Goal: Find specific page/section: Find specific page/section

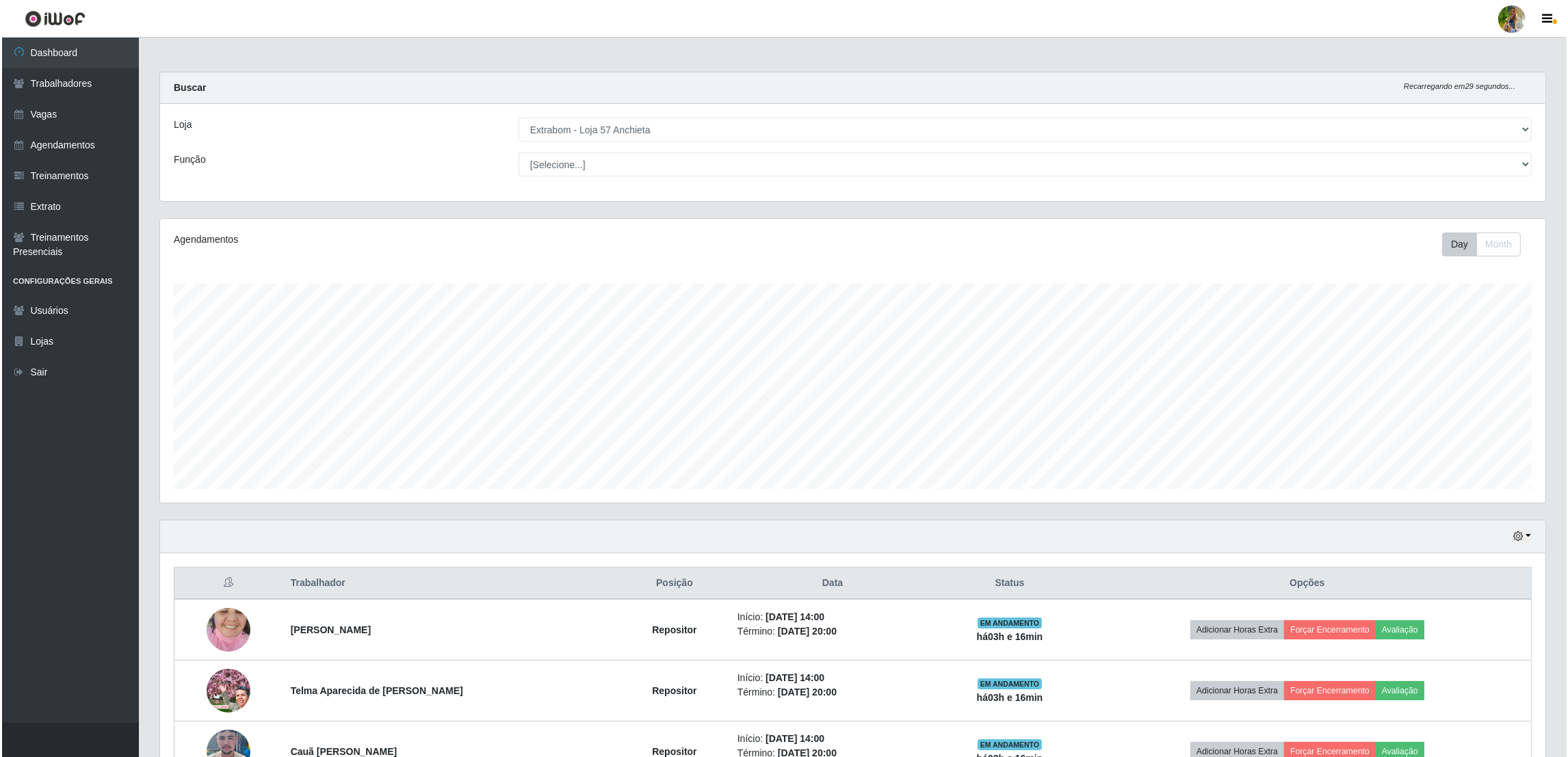
scroll to position [284, 1385]
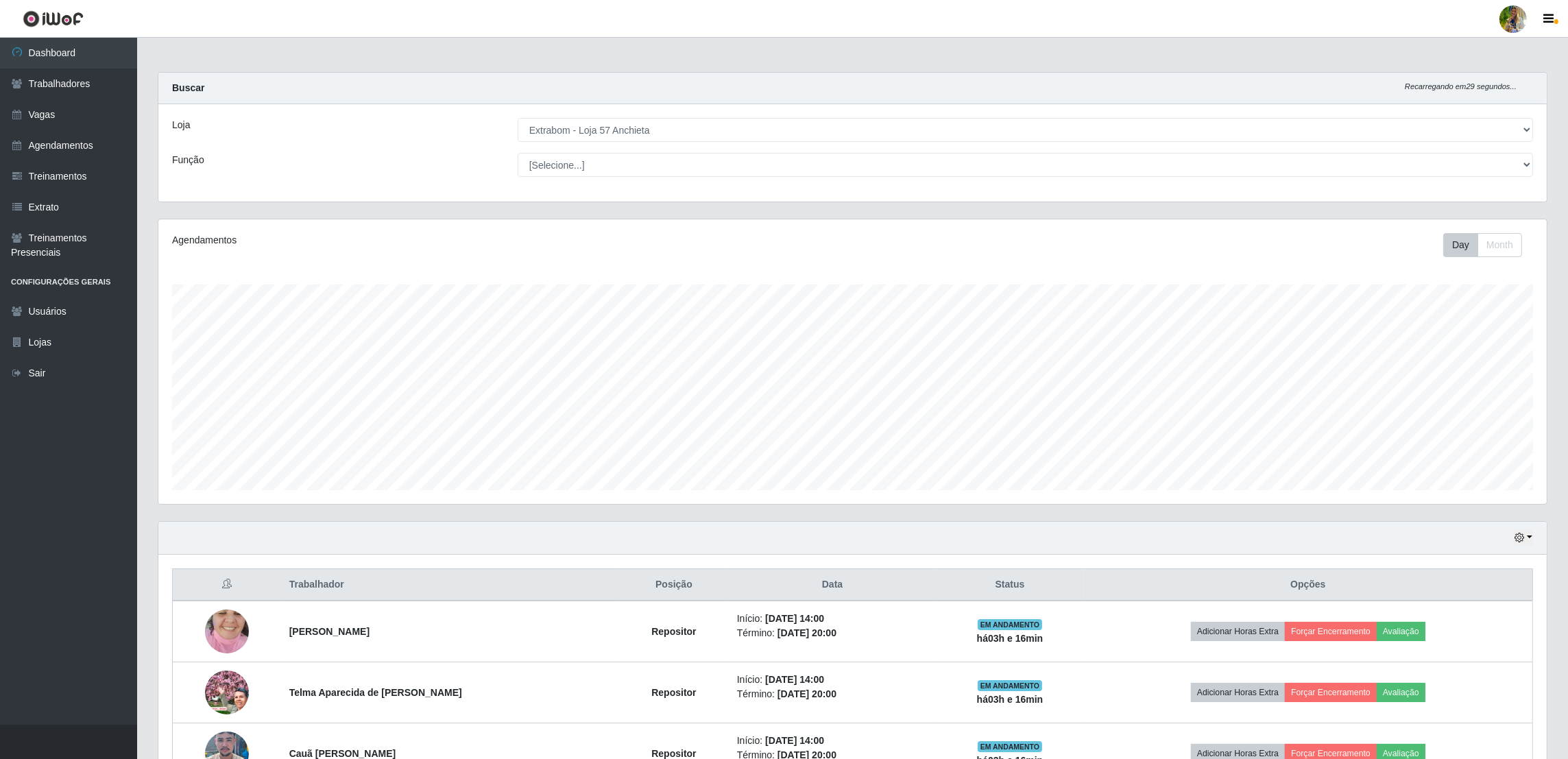
click at [631, 125] on select "[Selecione...] Atacado Vem - [GEOGRAPHIC_DATA] 30 Laranjeiras Velha Atacado Vem…" at bounding box center [1025, 130] width 1016 height 24
drag, startPoint x: 632, startPoint y: 134, endPoint x: 630, endPoint y: 142, distance: 8.2
click at [632, 134] on select "[Selecione...] Atacado Vem - [GEOGRAPHIC_DATA] 30 Laranjeiras Velha Atacado Vem…" at bounding box center [1025, 130] width 1016 height 24
click at [518, 118] on select "[Selecione...] Atacado Vem - [GEOGRAPHIC_DATA] 30 Laranjeiras Velha Atacado Vem…" at bounding box center [1025, 130] width 1016 height 24
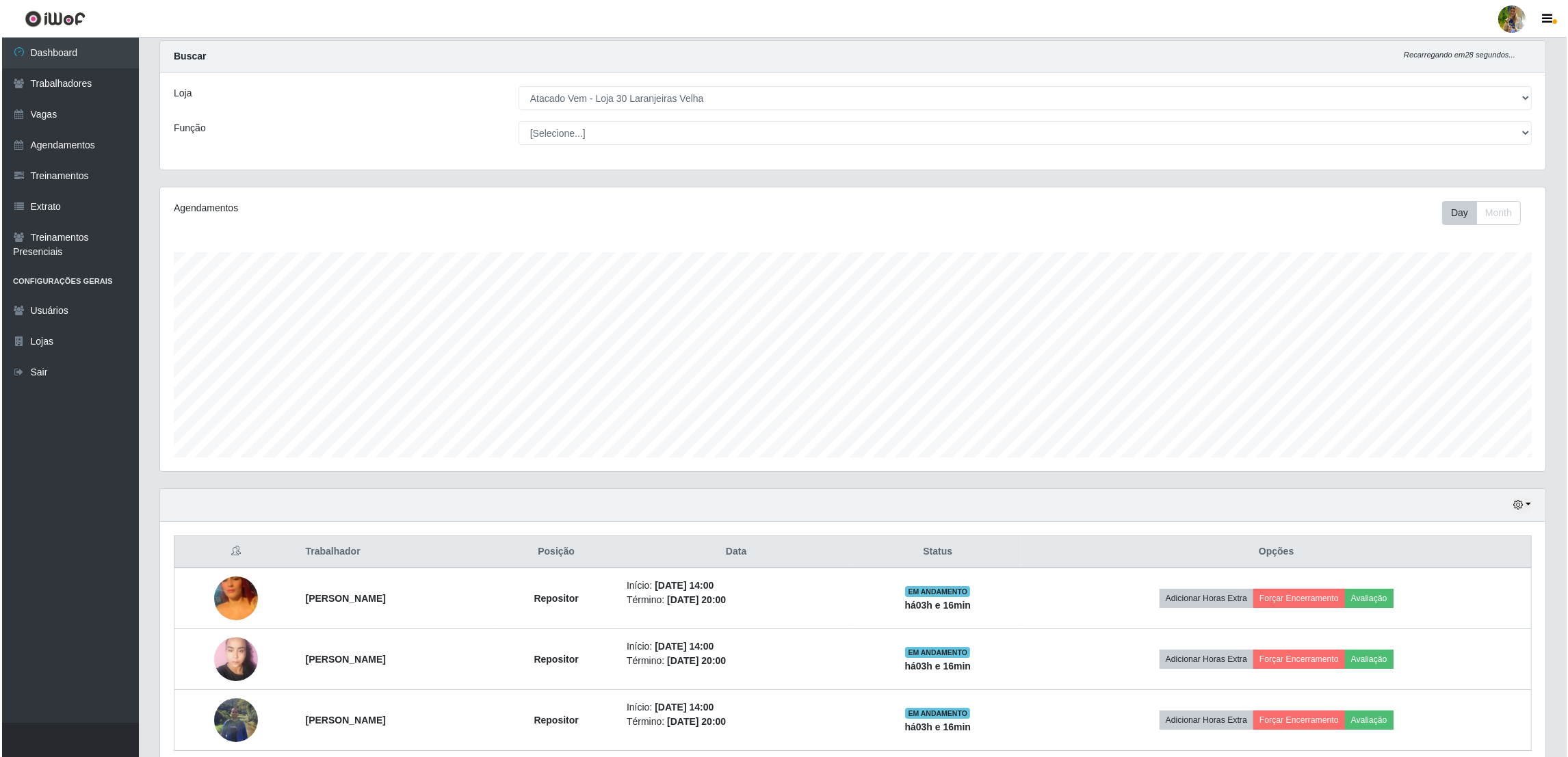
scroll to position [0, 0]
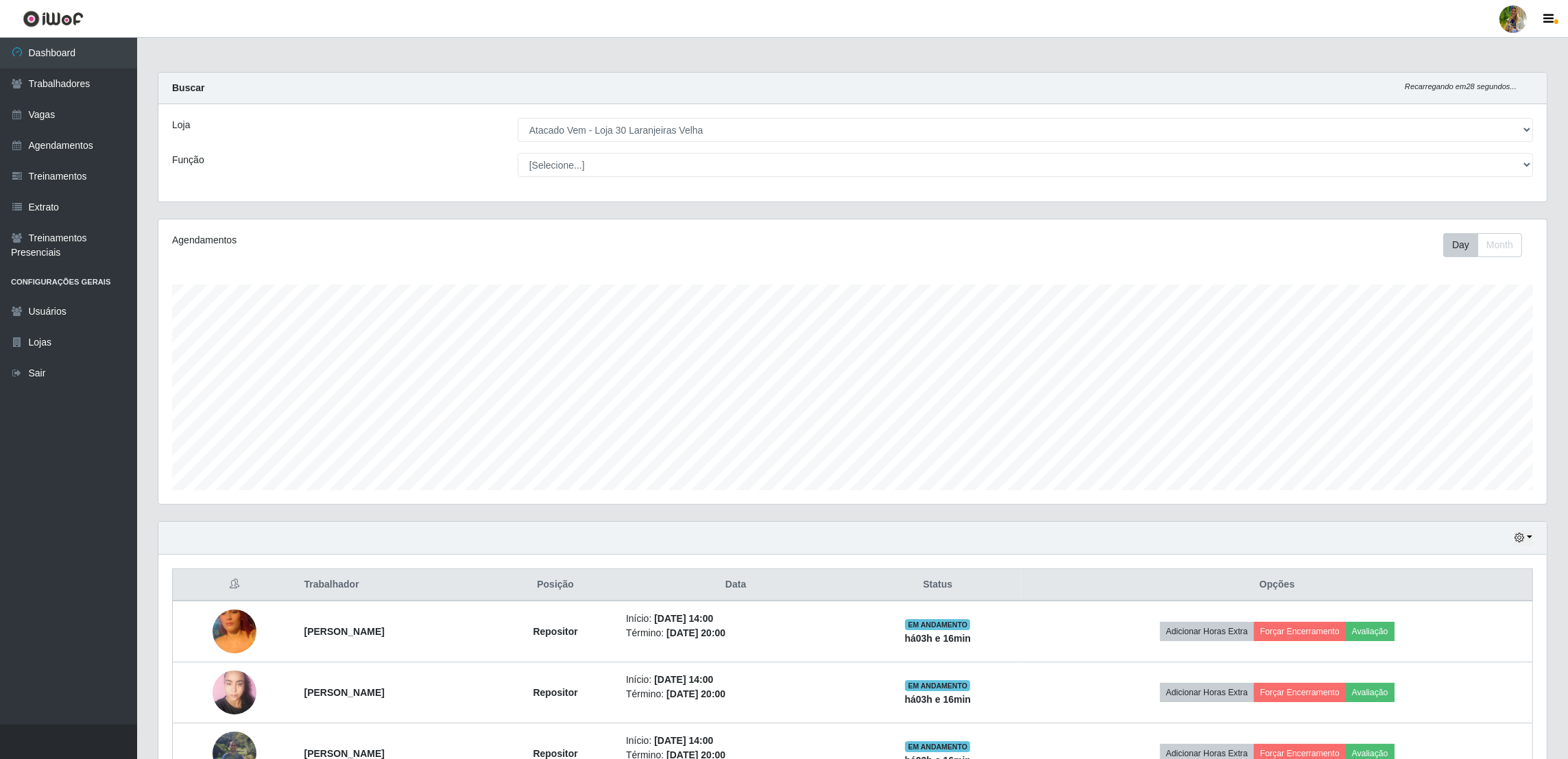
click at [620, 131] on select "[Selecione...] Atacado Vem - [GEOGRAPHIC_DATA] 30 Laranjeiras Velha Atacado Vem…" at bounding box center [1025, 130] width 1016 height 24
click at [518, 118] on select "[Selecione...] Atacado Vem - [GEOGRAPHIC_DATA] 30 Laranjeiras Velha Atacado Vem…" at bounding box center [1025, 130] width 1016 height 24
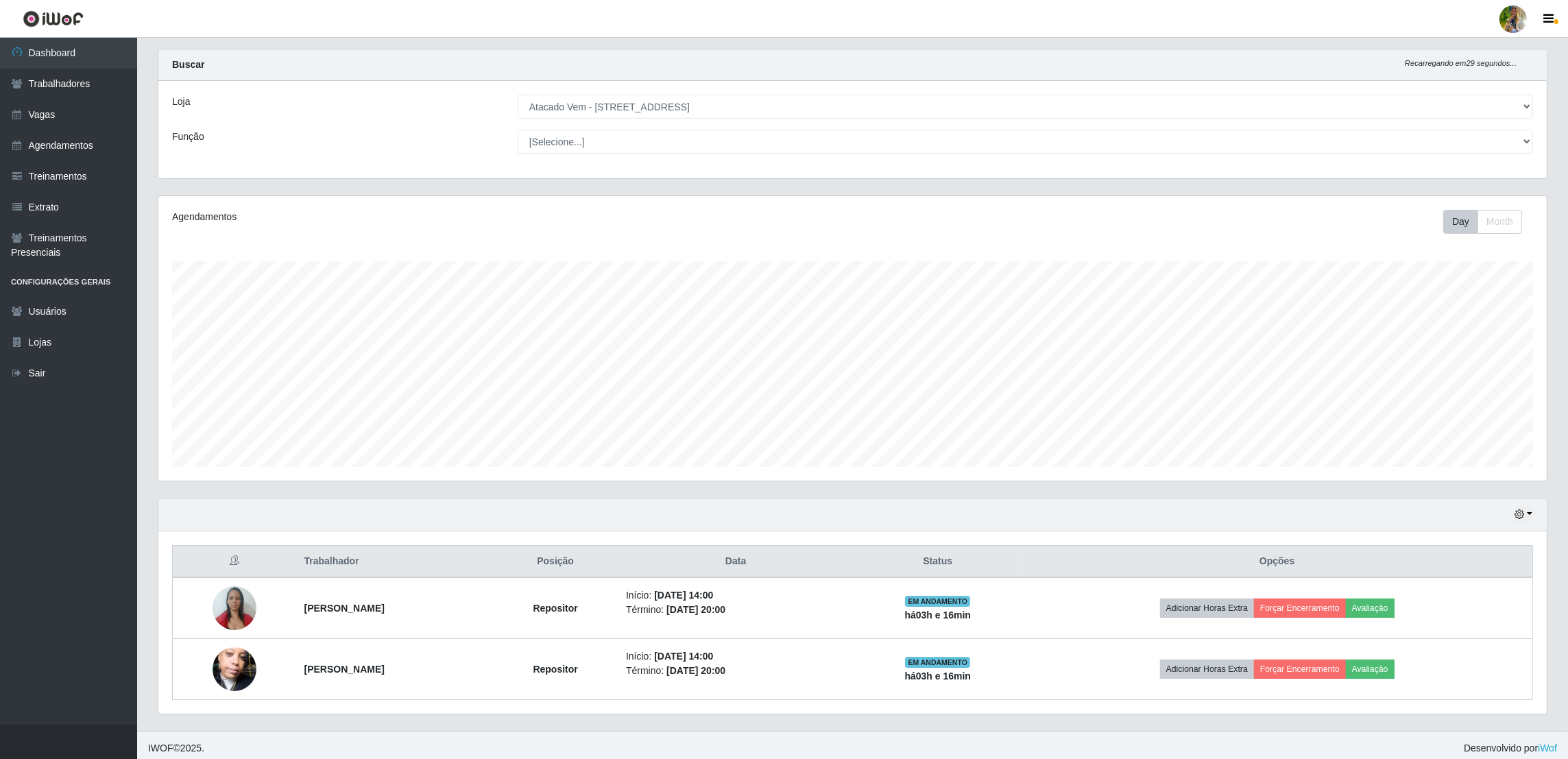
scroll to position [30, 0]
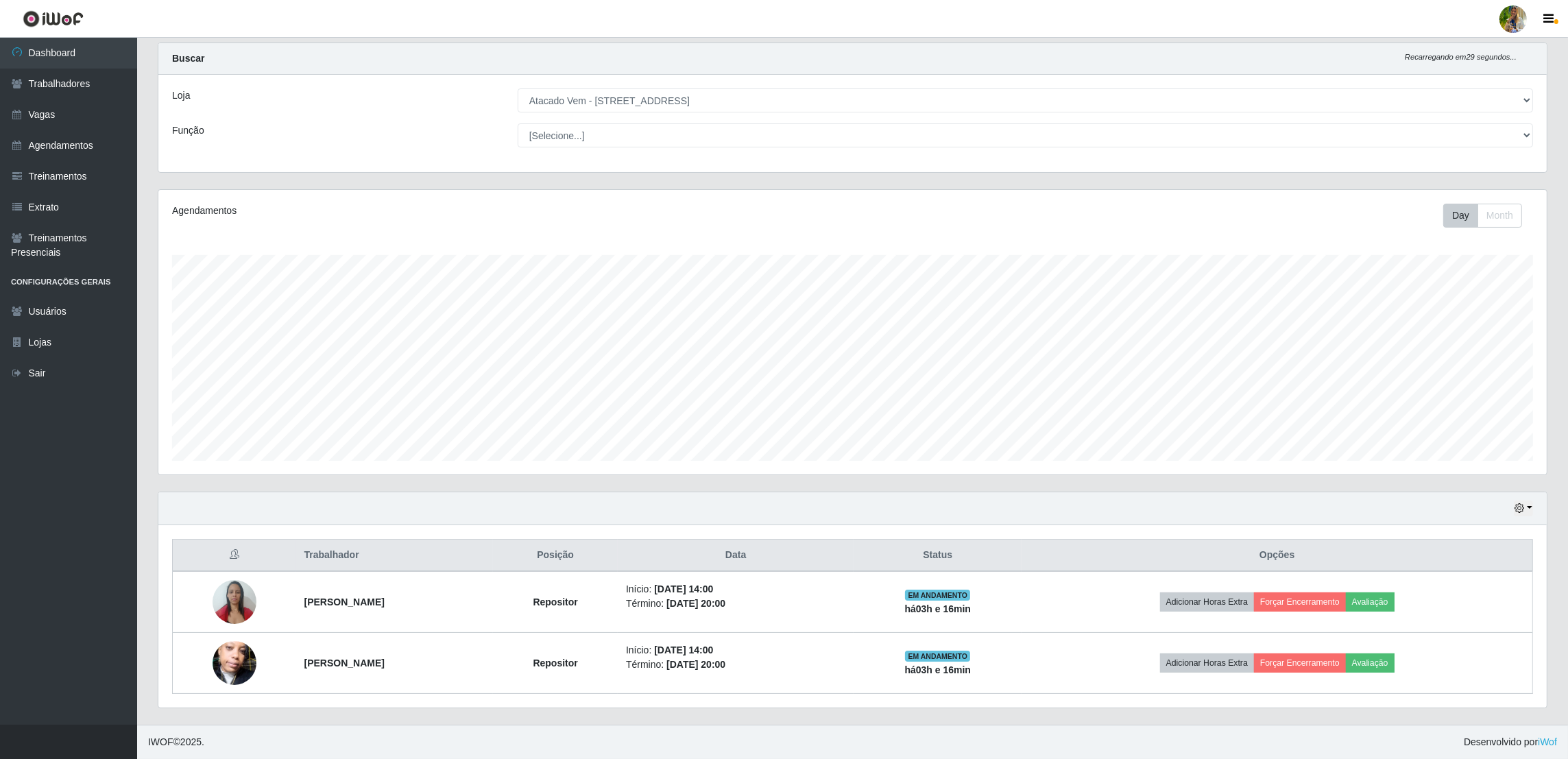
click at [623, 104] on select "[Selecione...] Atacado Vem - [GEOGRAPHIC_DATA] 30 Laranjeiras Velha Atacado Vem…" at bounding box center [1025, 101] width 1016 height 24
click at [518, 112] on select "[Selecione...] Atacado Vem - [GEOGRAPHIC_DATA] 30 Laranjeiras Velha Atacado Vem…" at bounding box center [1025, 101] width 1016 height 24
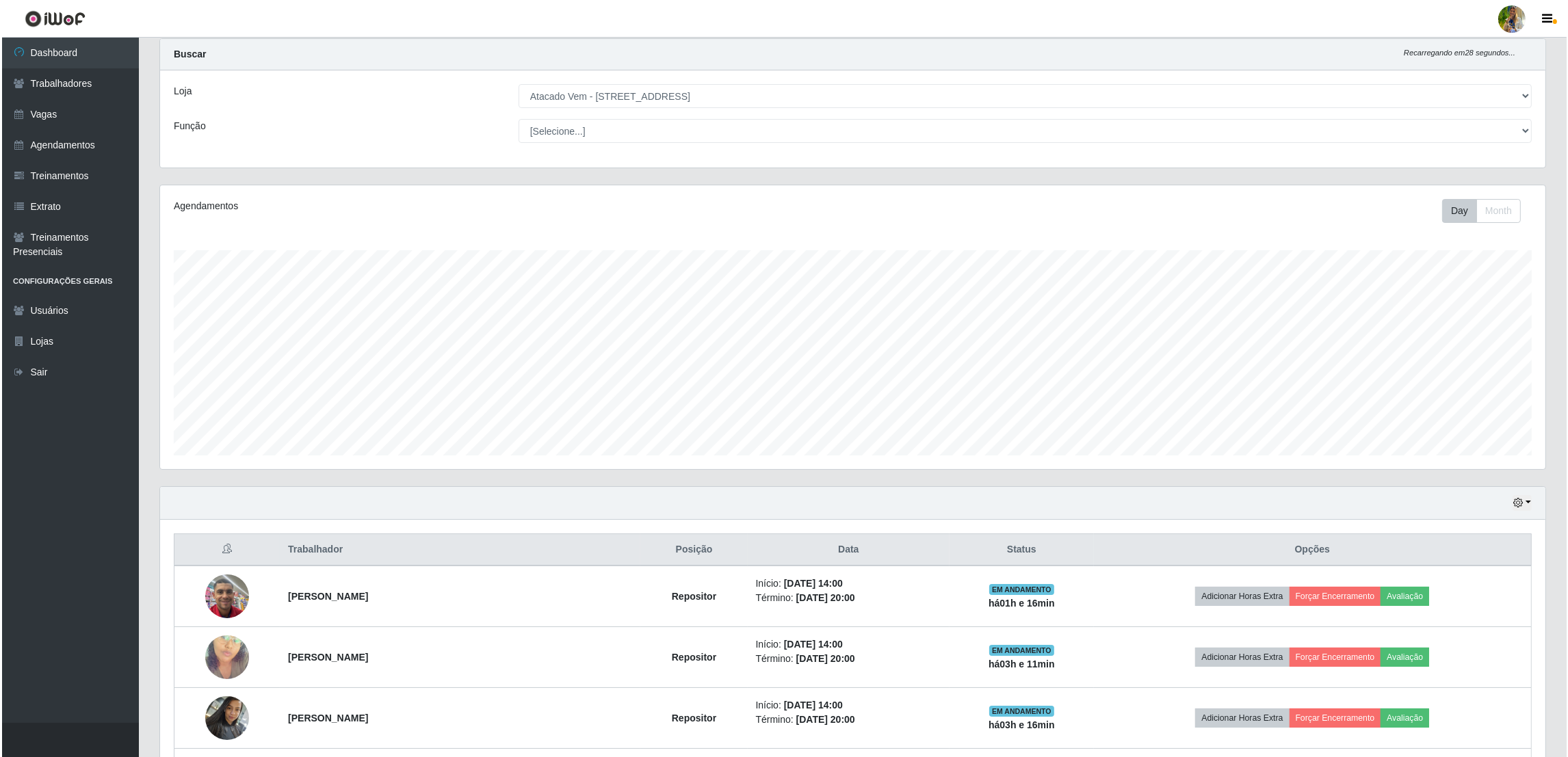
scroll to position [0, 0]
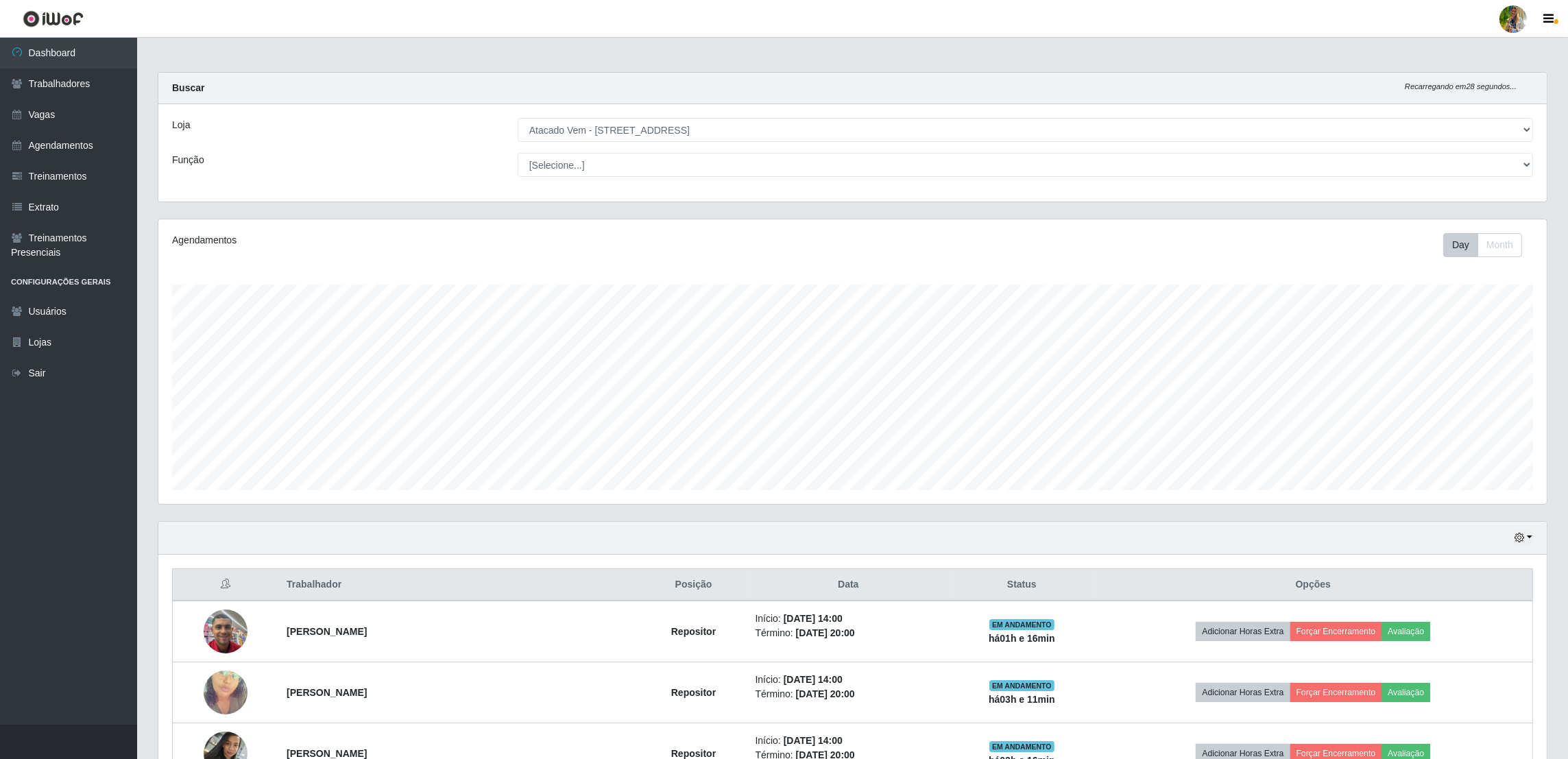
click at [639, 133] on select "[Selecione...] Atacado Vem - [GEOGRAPHIC_DATA] 30 Laranjeiras Velha Atacado Vem…" at bounding box center [1025, 130] width 1016 height 24
click at [648, 133] on select "[Selecione...] Atacado Vem - [GEOGRAPHIC_DATA] 30 Laranjeiras Velha Atacado Vem…" at bounding box center [1025, 130] width 1016 height 24
click at [518, 118] on select "[Selecione...] Atacado Vem - [GEOGRAPHIC_DATA] 30 Laranjeiras Velha Atacado Vem…" at bounding box center [1025, 130] width 1016 height 24
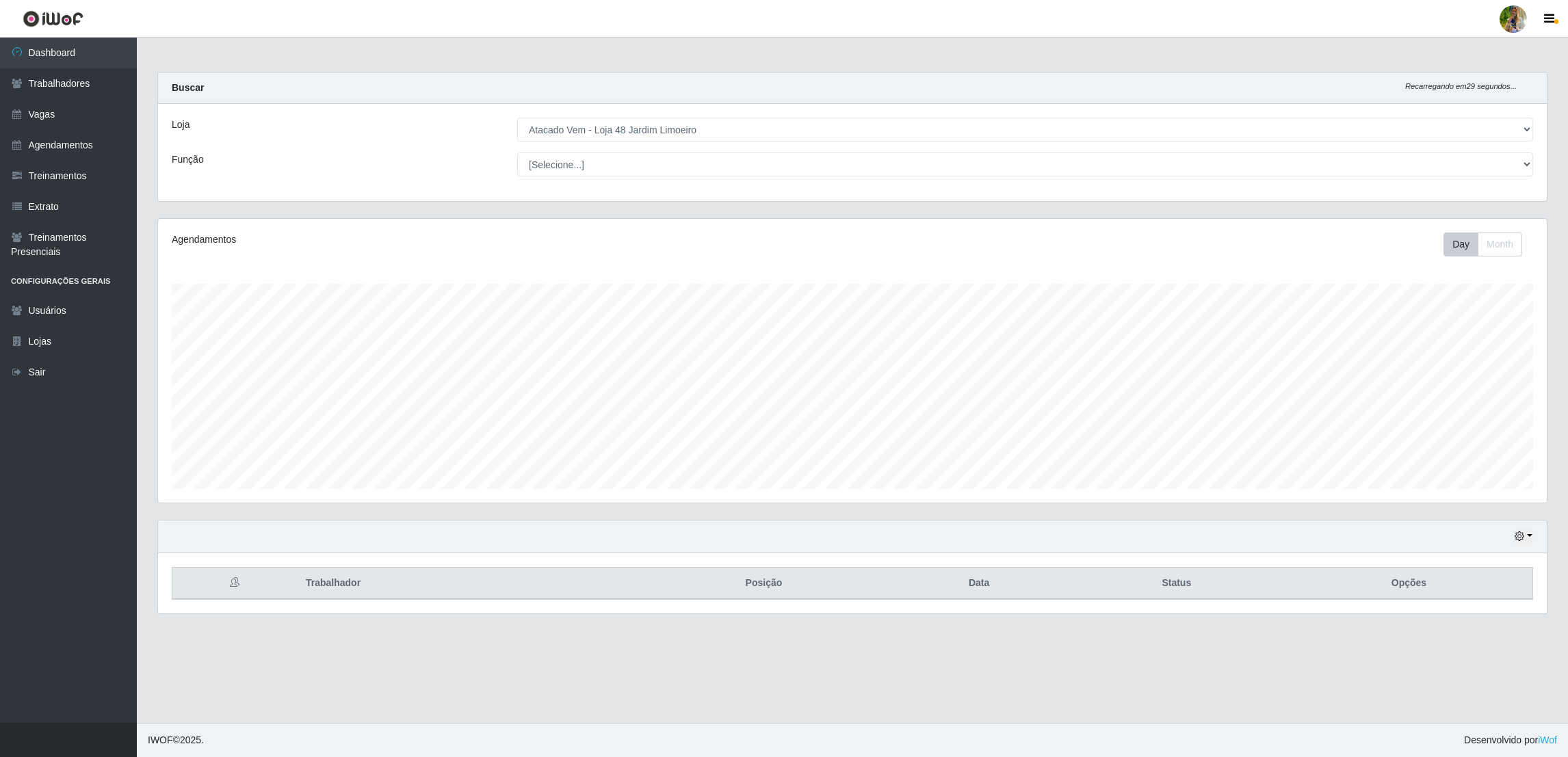
click at [639, 138] on select "[Selecione...] Atacado Vem - [GEOGRAPHIC_DATA] 30 Laranjeiras Velha Atacado Vem…" at bounding box center [1025, 130] width 1016 height 24
click at [517, 118] on select "[Selecione...] Atacado Vem - [GEOGRAPHIC_DATA] 30 Laranjeiras Velha Atacado Vem…" at bounding box center [1025, 130] width 1016 height 24
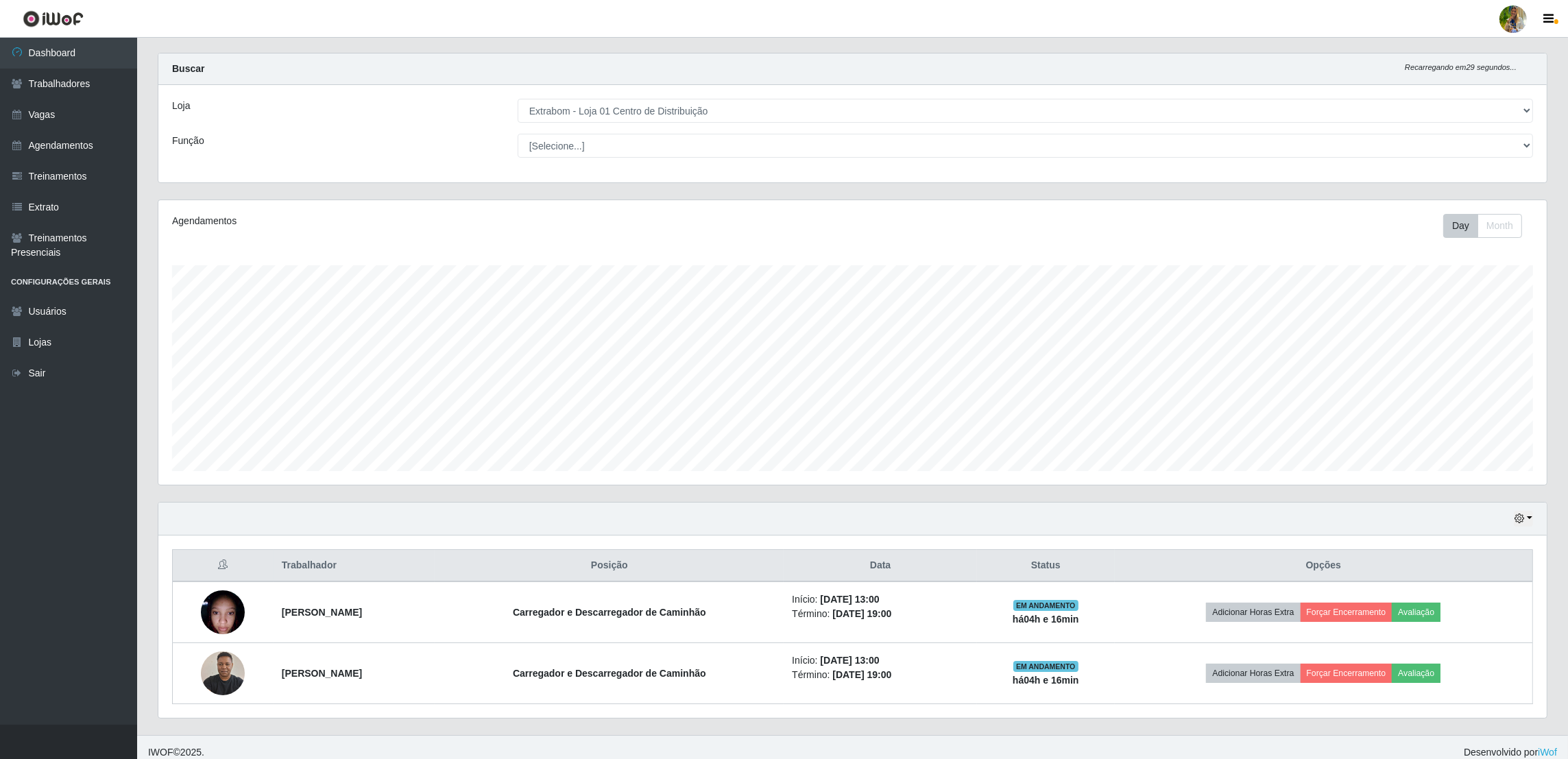
scroll to position [30, 0]
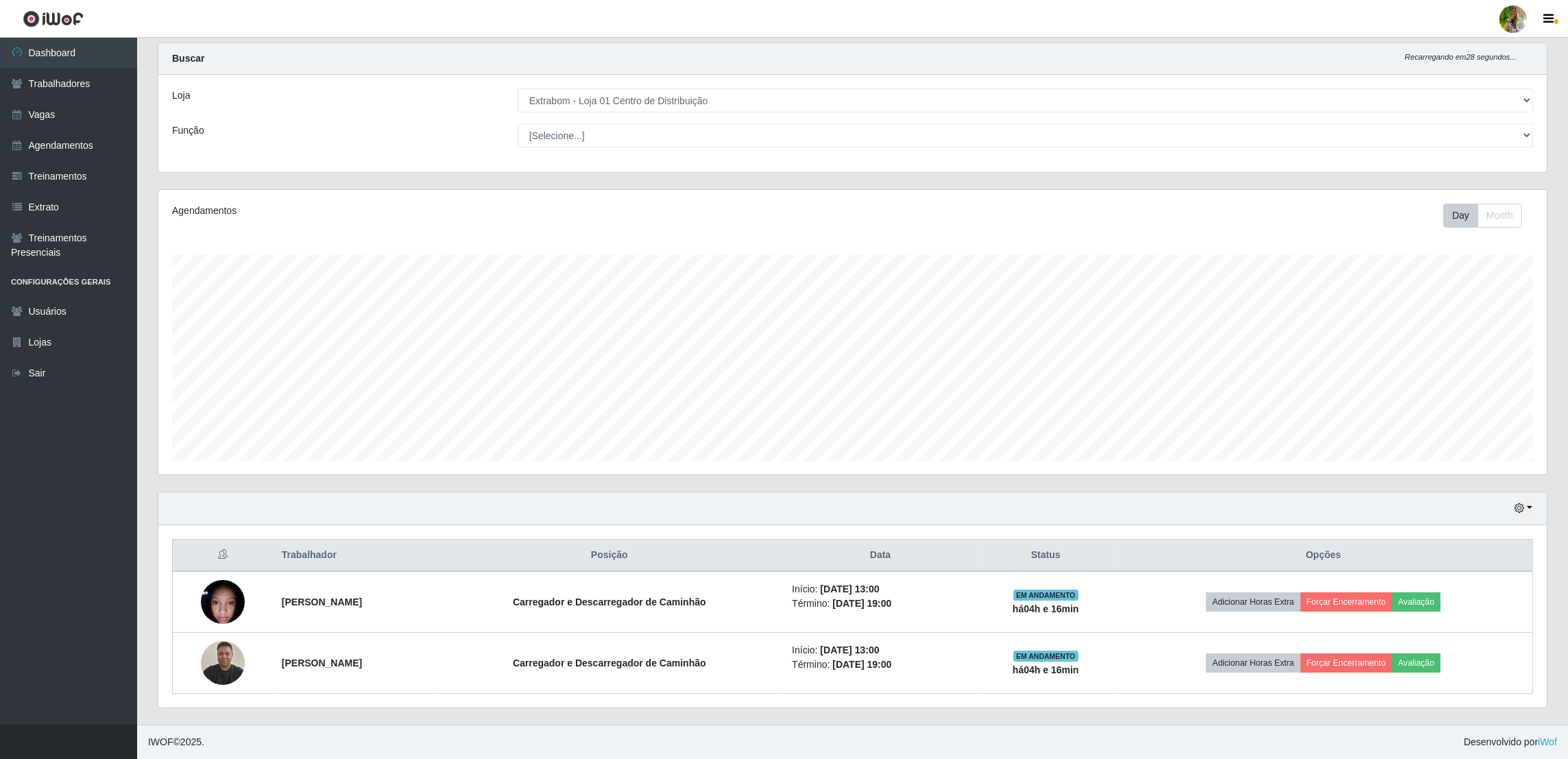
click at [623, 102] on select "[Selecione...] Atacado Vem - [GEOGRAPHIC_DATA] 30 Laranjeiras Velha Atacado Vem…" at bounding box center [1025, 101] width 1016 height 24
click at [518, 112] on select "[Selecione...] Atacado Vem - [GEOGRAPHIC_DATA] 30 Laranjeiras Velha Atacado Vem…" at bounding box center [1025, 101] width 1016 height 24
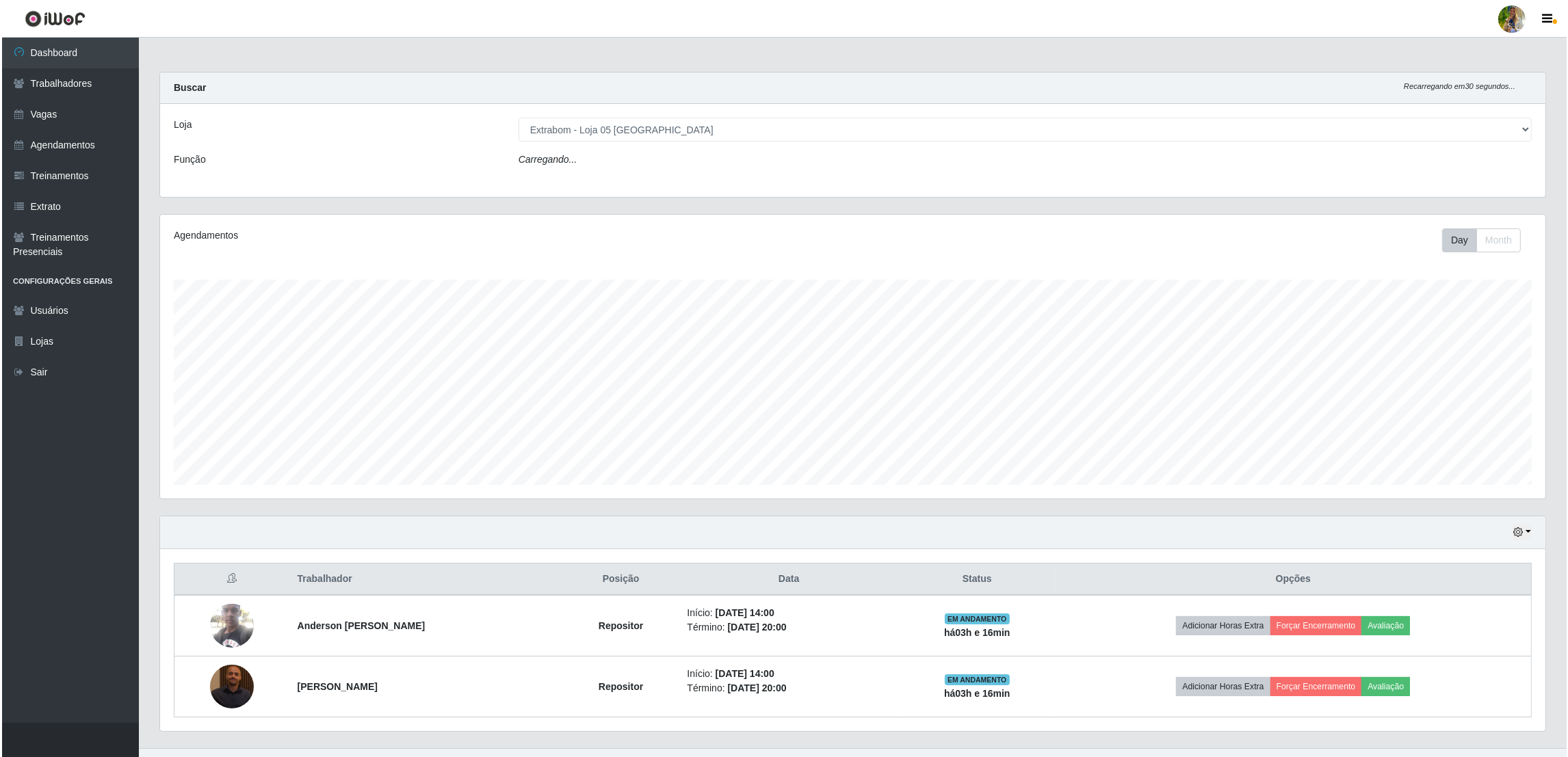
scroll to position [683656, 682712]
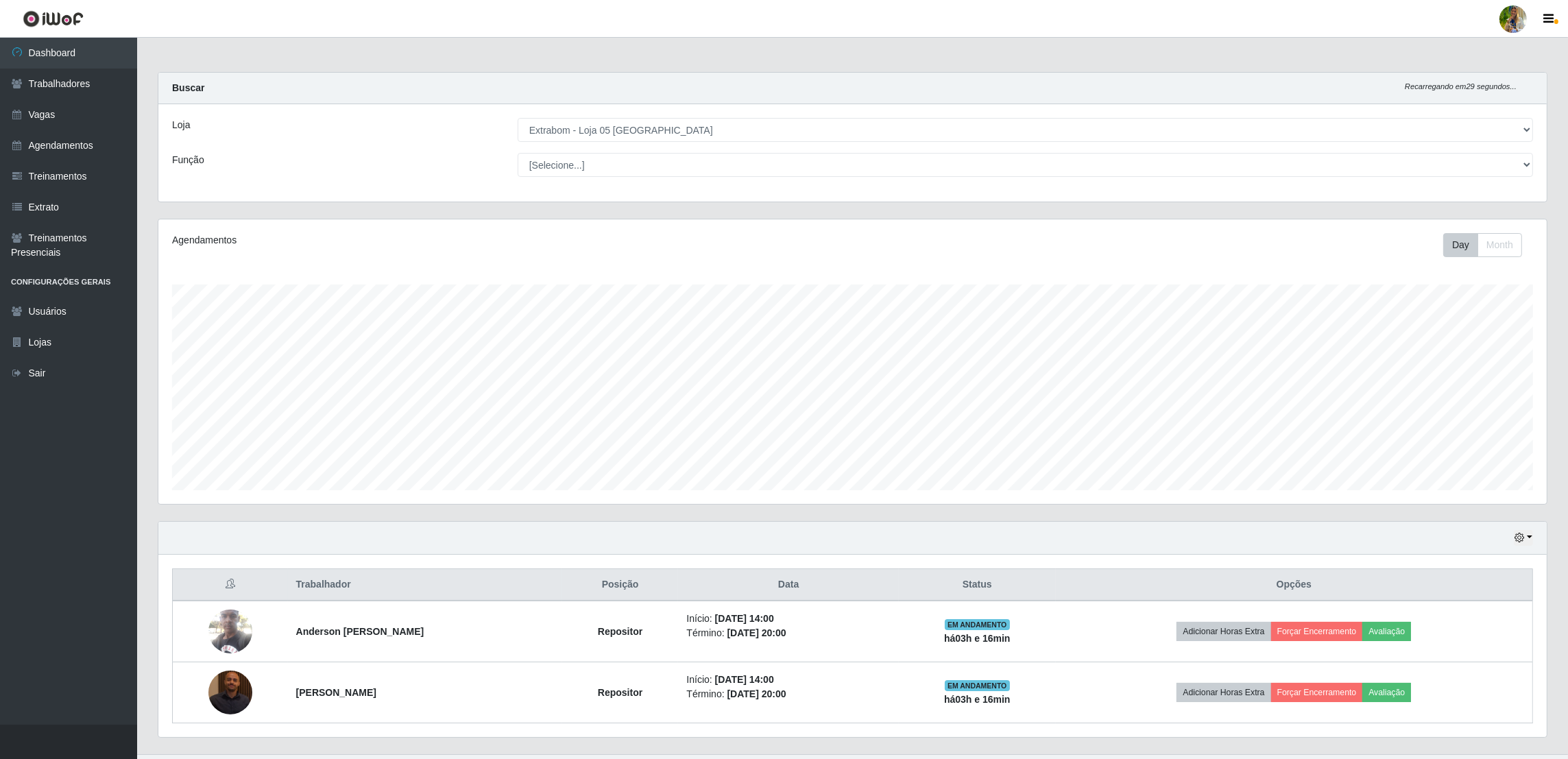
click at [645, 131] on select "[Selecione...] Atacado Vem - [GEOGRAPHIC_DATA] 30 Laranjeiras Velha Atacado Vem…" at bounding box center [1025, 130] width 1016 height 24
click at [518, 118] on select "[Selecione...] Atacado Vem - [GEOGRAPHIC_DATA] 30 Laranjeiras Velha Atacado Vem…" at bounding box center [1025, 130] width 1016 height 24
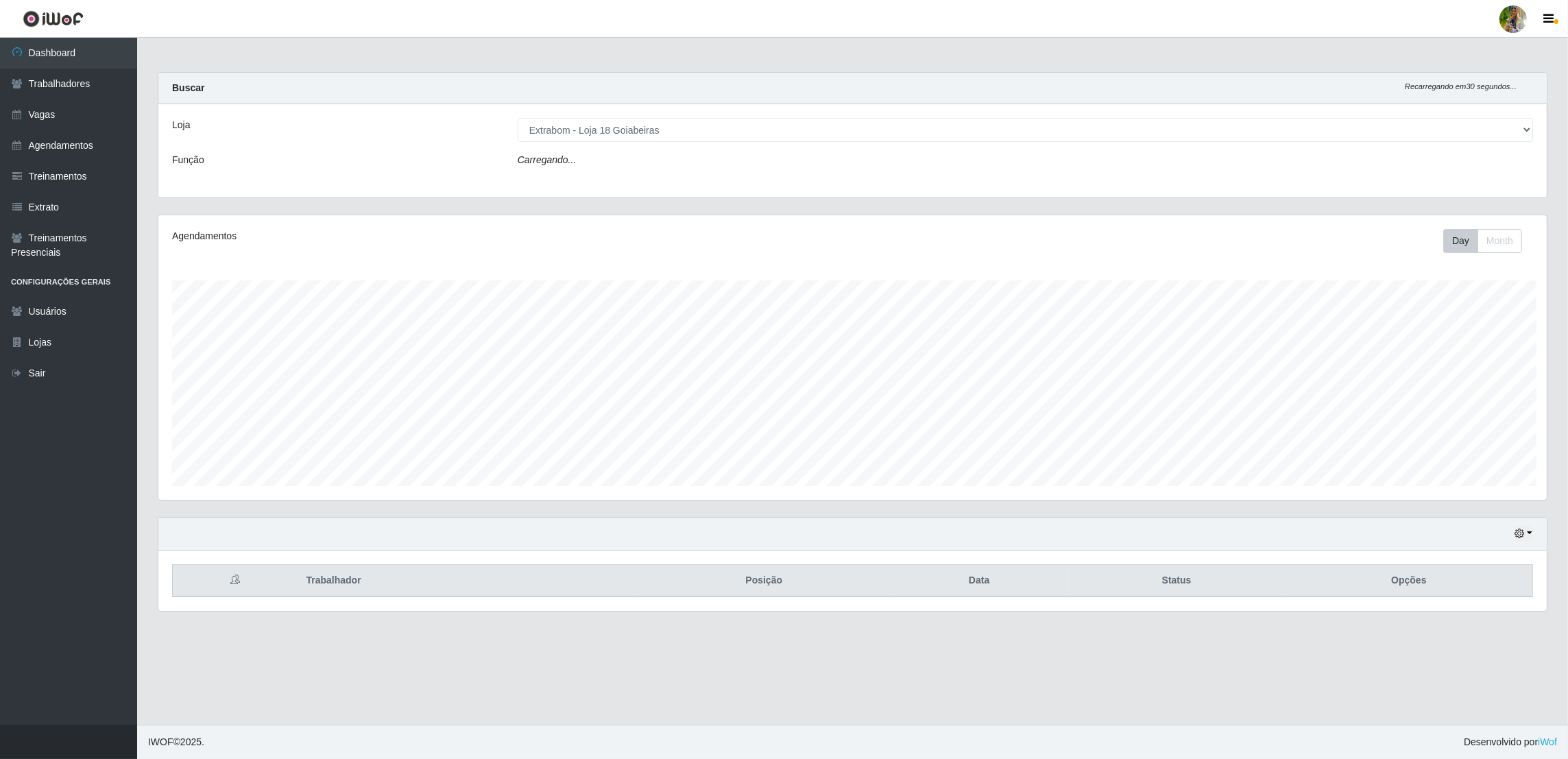
scroll to position [0, 0]
click at [661, 128] on select "[Selecione...] Atacado Vem - [GEOGRAPHIC_DATA] 30 Laranjeiras Velha Atacado Vem…" at bounding box center [1027, 130] width 1018 height 24
click at [518, 118] on select "[Selecione...] Atacado Vem - [GEOGRAPHIC_DATA] 30 Laranjeiras Velha Atacado Vem…" at bounding box center [1027, 130] width 1018 height 24
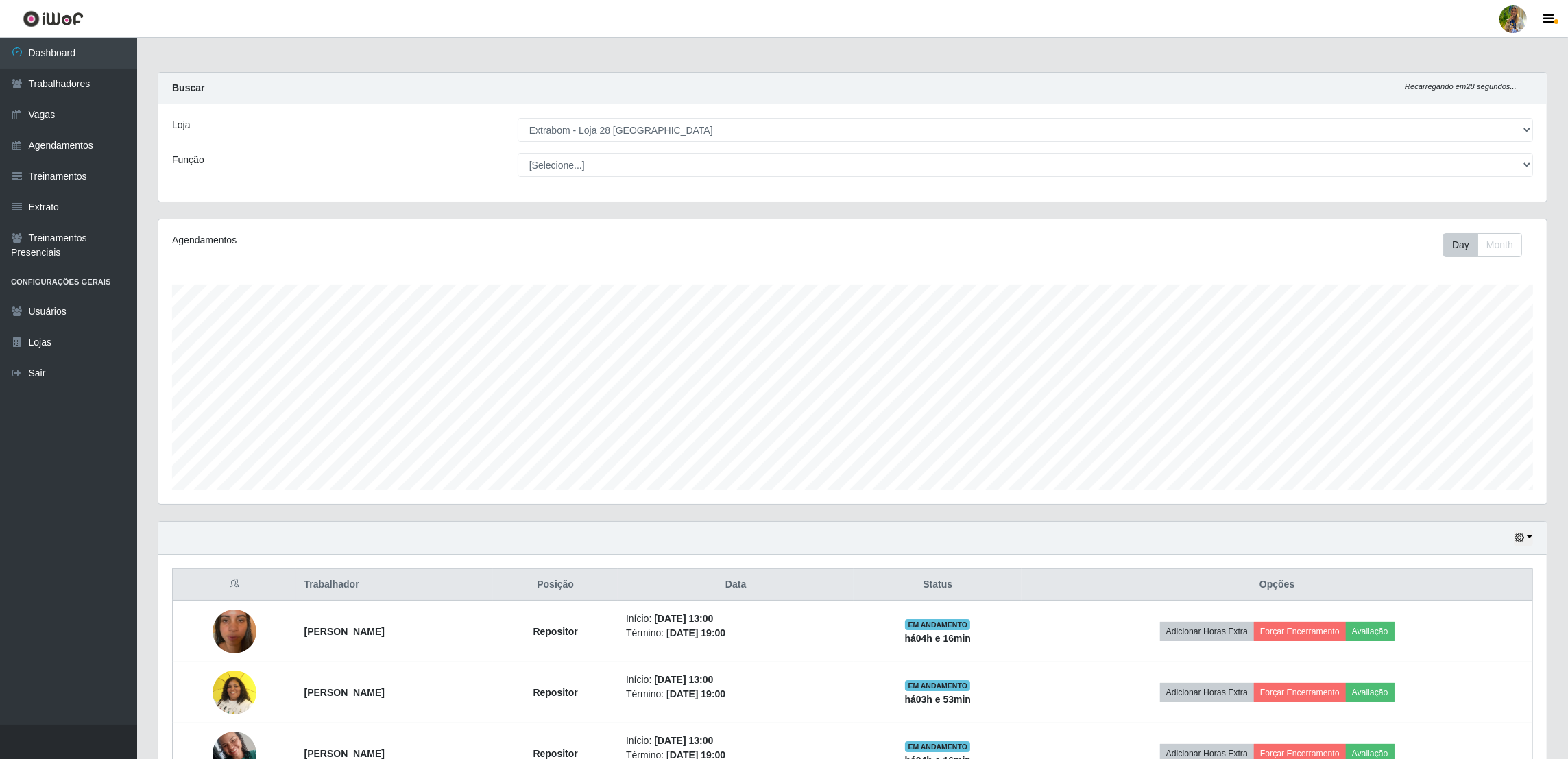
click at [670, 142] on div "Loja [Selecione...] Atacado Vem - [GEOGRAPHIC_DATA] 30 Laranjeiras Velha Atacad…" at bounding box center [852, 153] width 1388 height 98
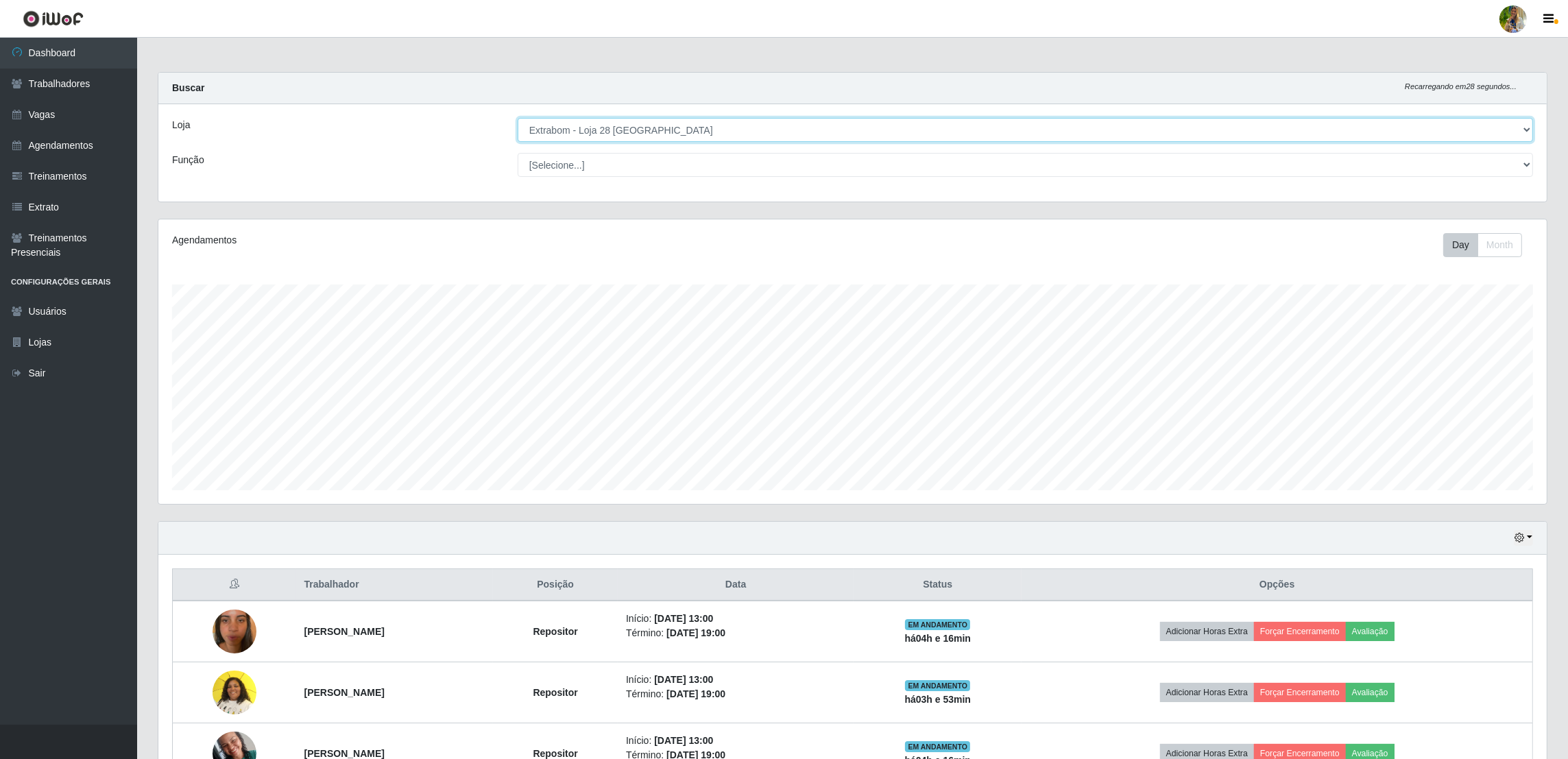
click at [670, 139] on select "[Selecione...] Atacado Vem - [GEOGRAPHIC_DATA] 30 Laranjeiras Velha Atacado Vem…" at bounding box center [1025, 130] width 1016 height 24
click at [518, 118] on select "[Selecione...] Atacado Vem - [GEOGRAPHIC_DATA] 30 Laranjeiras Velha Atacado Vem…" at bounding box center [1025, 130] width 1016 height 24
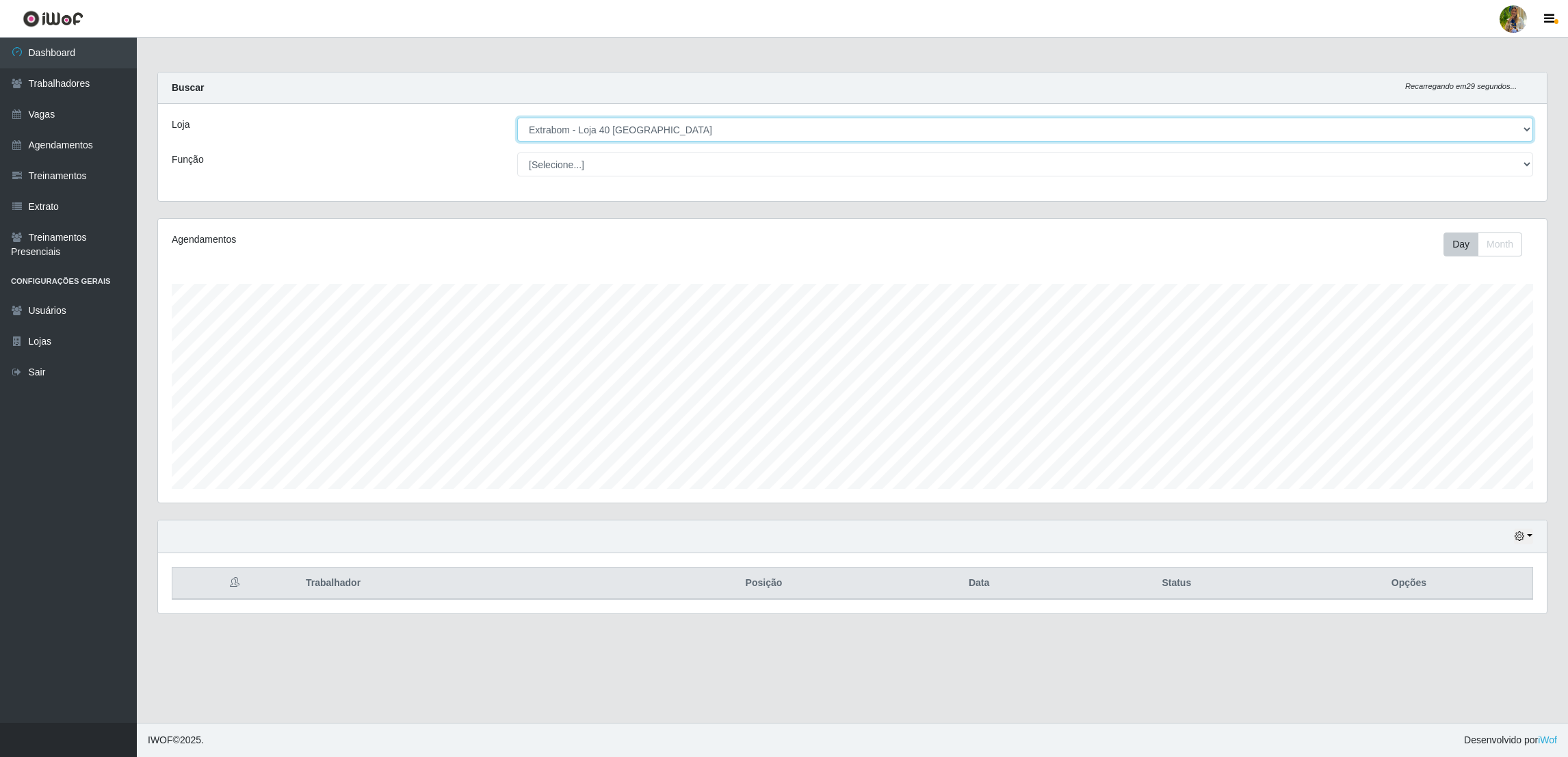
click at [676, 126] on select "[Selecione...] Atacado Vem - [GEOGRAPHIC_DATA] 30 Laranjeiras Velha Atacado Vem…" at bounding box center [1025, 130] width 1016 height 24
select select "469"
click at [517, 118] on select "[Selecione...] Atacado Vem - [GEOGRAPHIC_DATA] 30 Laranjeiras Velha Atacado Vem…" at bounding box center [1025, 130] width 1016 height 24
